Goal: Task Accomplishment & Management: Manage account settings

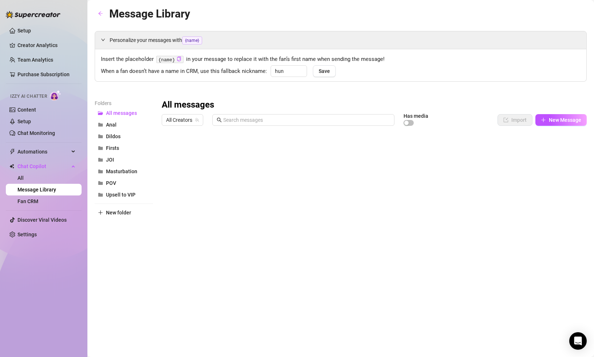
scroll to position [0, 0]
click at [35, 110] on link "Content" at bounding box center [26, 110] width 19 height 6
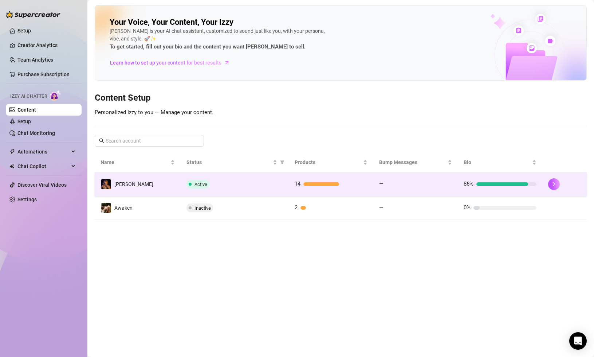
click at [548, 185] on div at bounding box center [564, 184] width 33 height 12
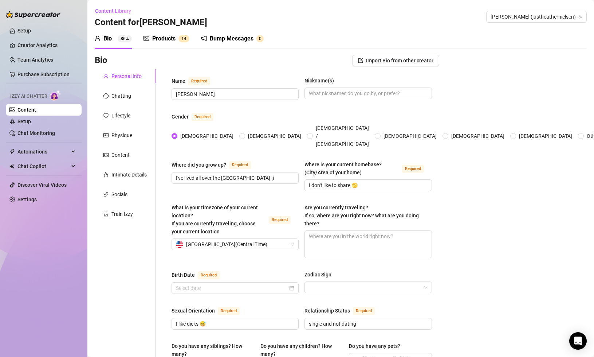
radio input "true"
type input "[DATE]"
click at [31, 122] on link "Setup" at bounding box center [23, 121] width 13 height 6
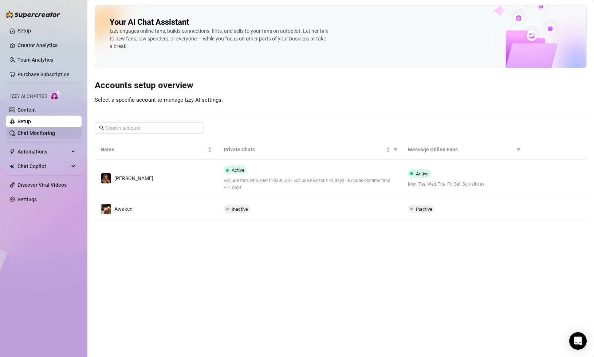
click at [47, 134] on link "Chat Monitoring" at bounding box center [36, 133] width 38 height 6
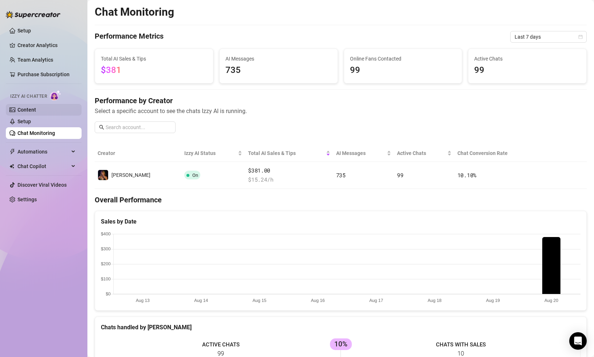
click at [36, 111] on link "Content" at bounding box center [26, 110] width 19 height 6
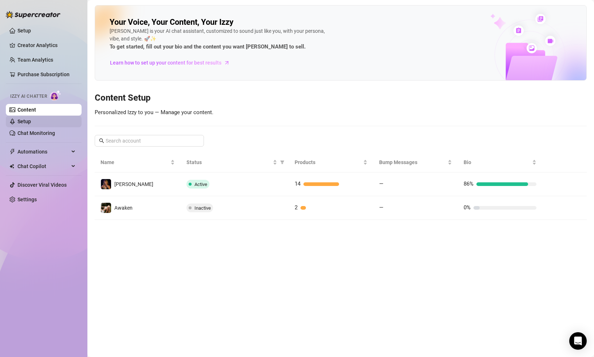
click at [31, 122] on link "Setup" at bounding box center [23, 121] width 13 height 6
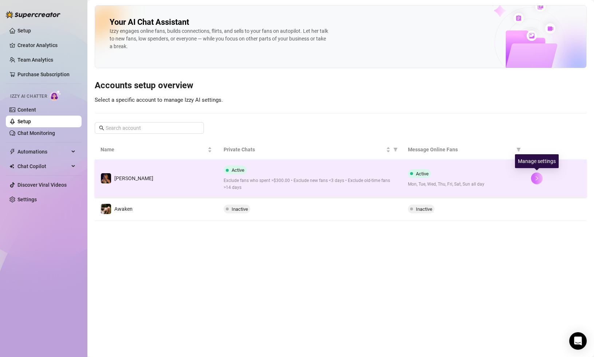
click at [536, 183] on button "button" at bounding box center [537, 178] width 12 height 12
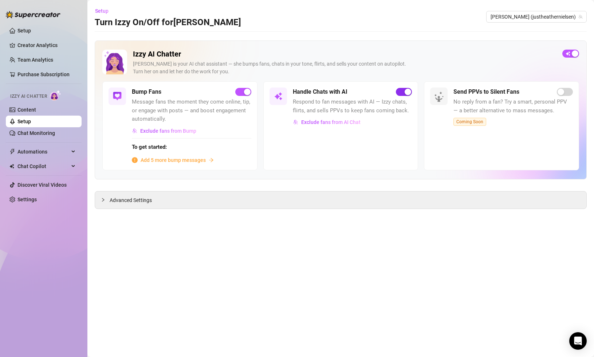
click at [408, 93] on div "button" at bounding box center [408, 92] width 7 height 7
click at [250, 90] on div "button" at bounding box center [247, 92] width 7 height 7
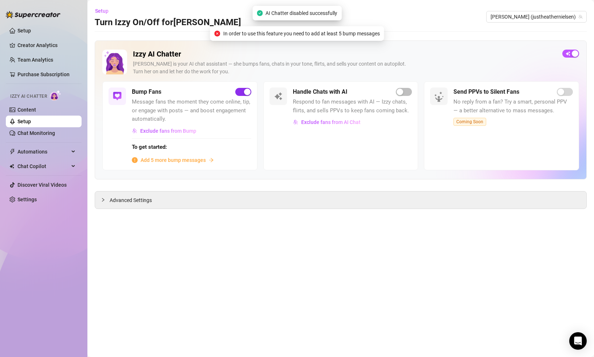
click at [249, 93] on div "button" at bounding box center [247, 92] width 7 height 7
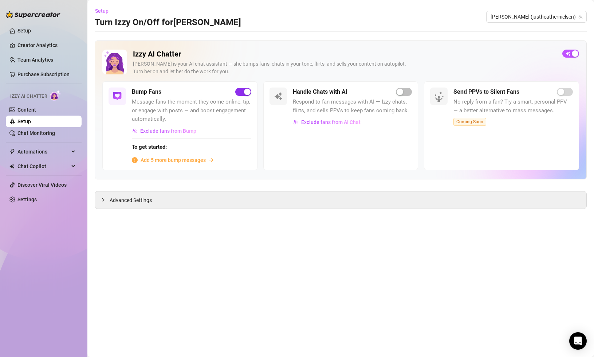
click at [248, 91] on div "button" at bounding box center [247, 92] width 7 height 7
